Goal: Task Accomplishment & Management: Manage account settings

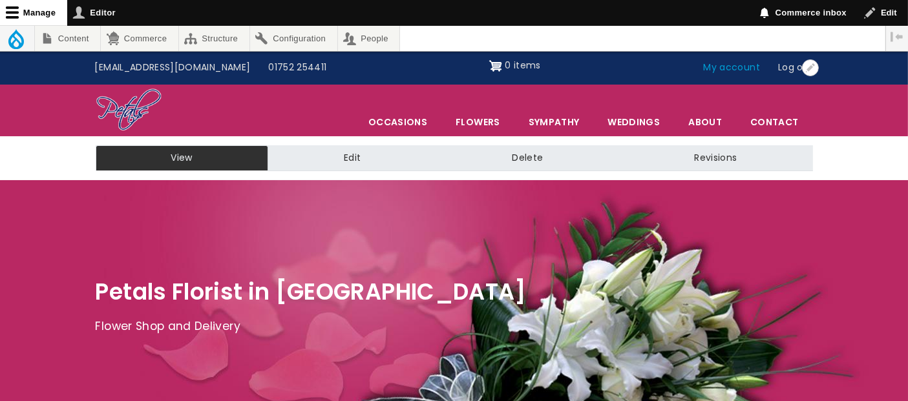
click at [745, 67] on link "My account" at bounding box center [732, 68] width 75 height 25
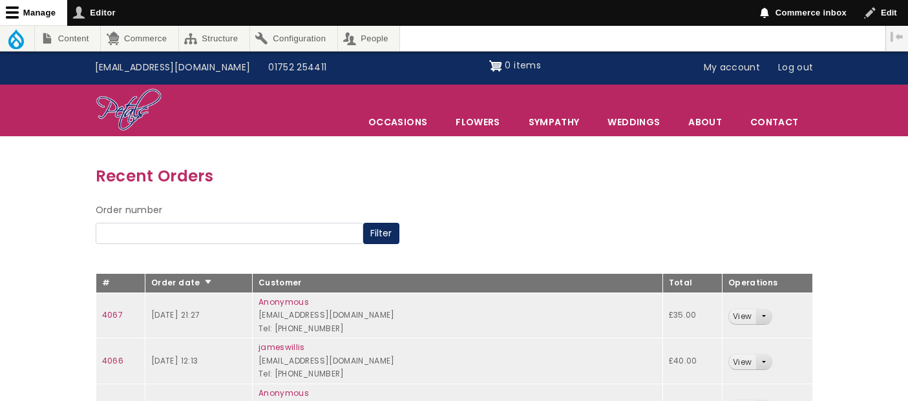
scroll to position [72, 0]
